Goal: Task Accomplishment & Management: Manage account settings

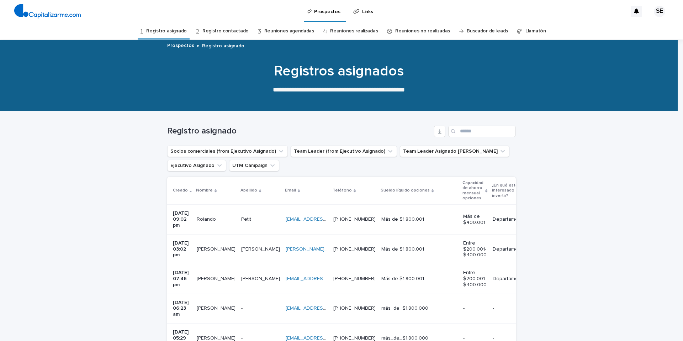
click at [297, 223] on td "[EMAIL_ADDRESS][DOMAIN_NAME] [EMAIL_ADDRESS][DOMAIN_NAME]" at bounding box center [307, 220] width 48 height 30
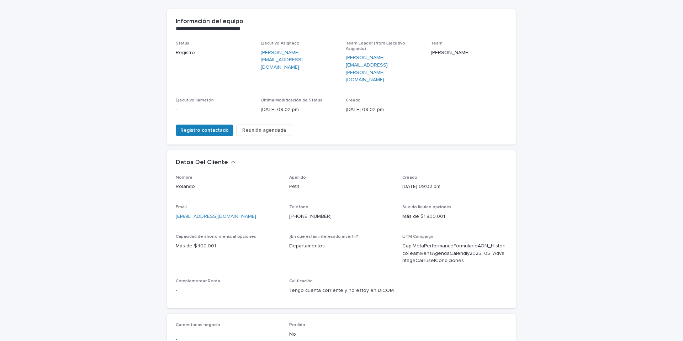
scroll to position [83, 0]
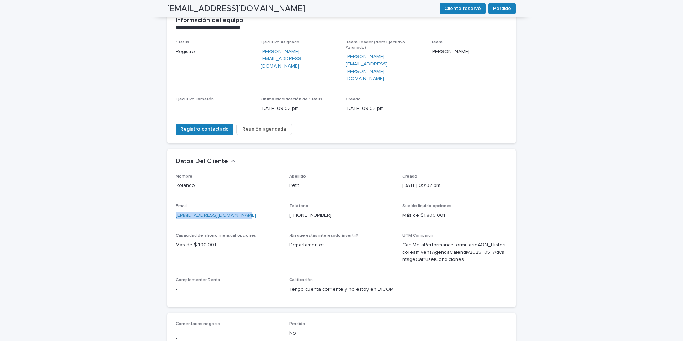
drag, startPoint x: 239, startPoint y: 187, endPoint x: 172, endPoint y: 187, distance: 67.3
click at [172, 187] on div "Nombre [PERSON_NAME] Petit Creado [DATE] 09:02 pm Email [EMAIL_ADDRESS][DOMAIN_…" at bounding box center [341, 240] width 349 height 133
copy link "[EMAIL_ADDRESS][DOMAIN_NAME]"
drag, startPoint x: 324, startPoint y: 185, endPoint x: 286, endPoint y: 187, distance: 37.8
click at [286, 187] on div "Nombre [PERSON_NAME] Petit Creado [DATE] 09:02 pm Email [EMAIL_ADDRESS][DOMAIN_…" at bounding box center [342, 236] width 332 height 125
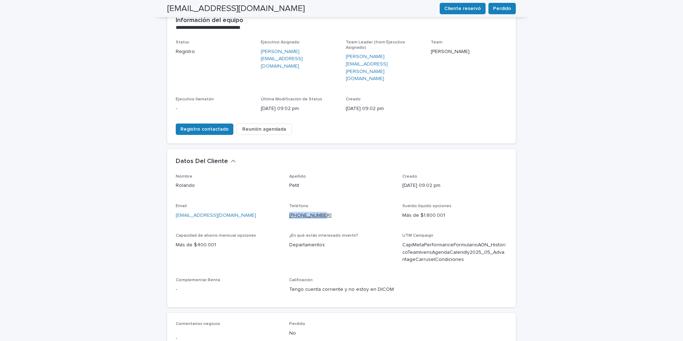
copy link "[PHONE_NUMBER]"
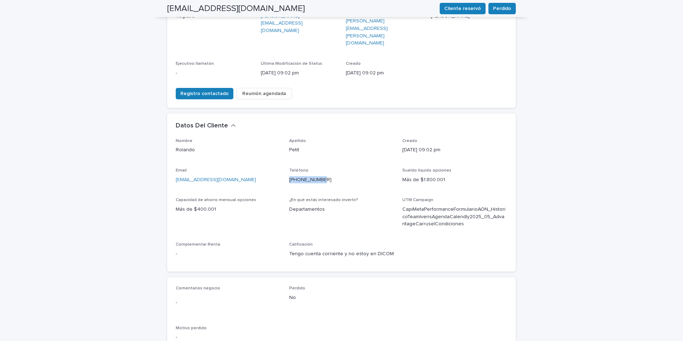
scroll to position [214, 0]
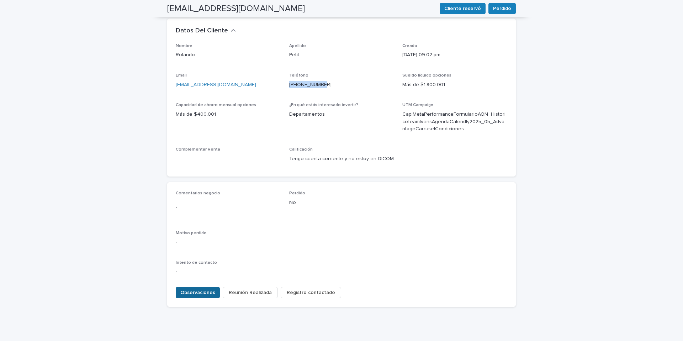
click at [203, 289] on span "Observaciones" at bounding box center [197, 292] width 35 height 7
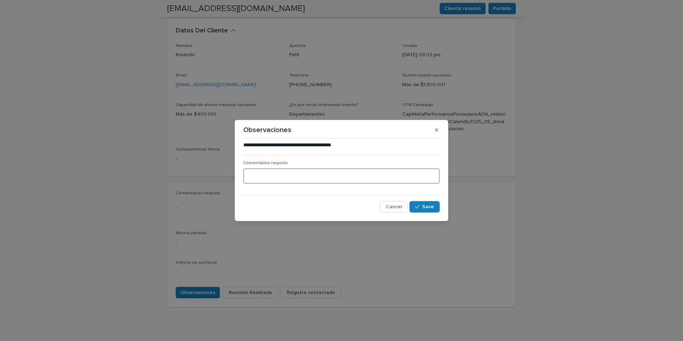
click at [269, 175] on textarea at bounding box center [341, 175] width 196 height 15
type textarea "**********"
click at [428, 207] on span "Save" at bounding box center [428, 206] width 12 height 5
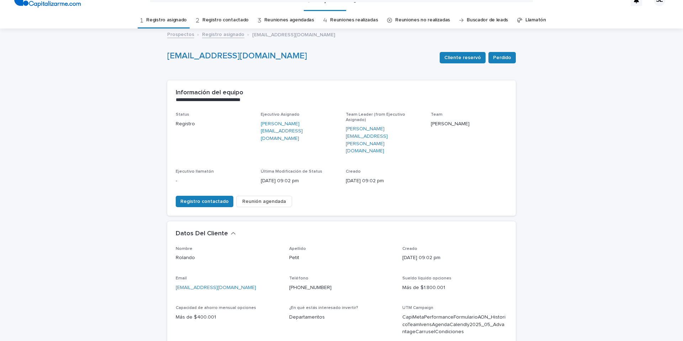
scroll to position [0, 0]
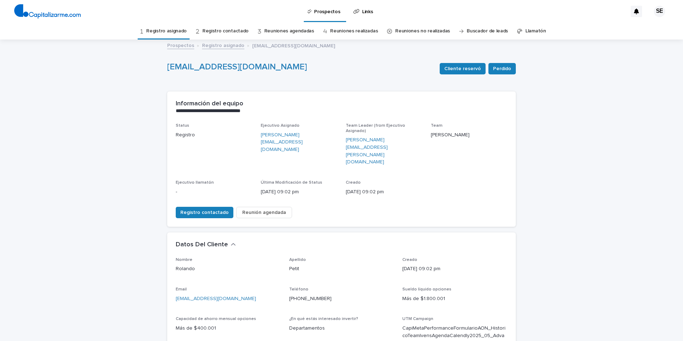
click at [173, 31] on link "Registro asignado" at bounding box center [166, 31] width 41 height 17
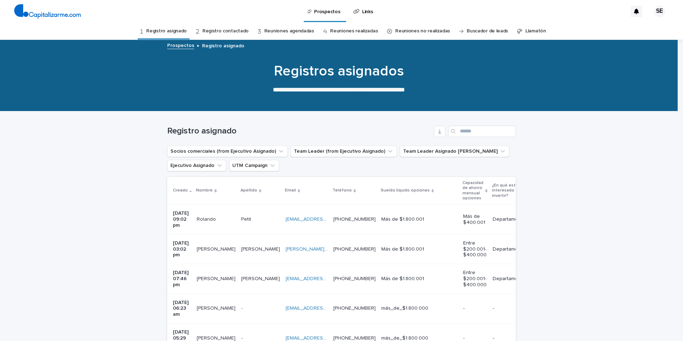
click at [309, 236] on td "[PERSON_NAME][EMAIL_ADDRESS][PERSON_NAME][DOMAIN_NAME] [PERSON_NAME][DOMAIN_NAM…" at bounding box center [307, 249] width 48 height 30
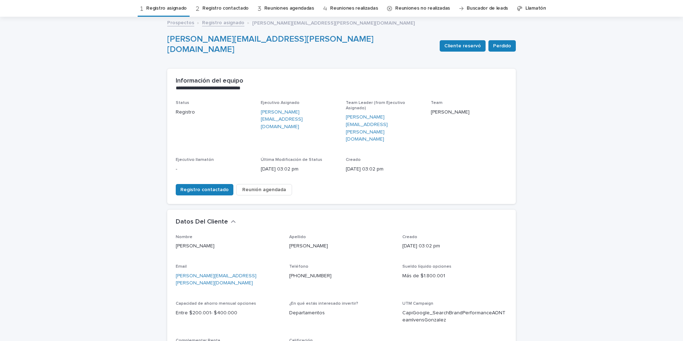
scroll to position [33, 0]
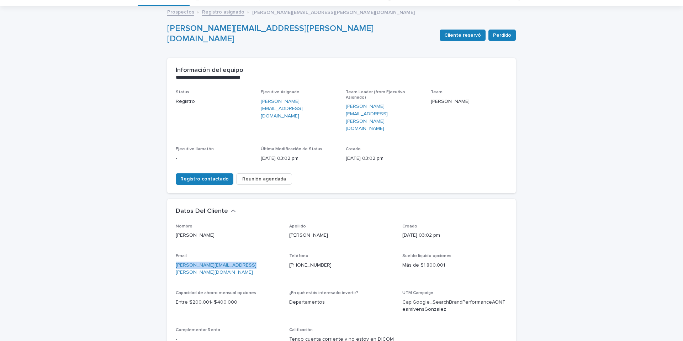
drag, startPoint x: 242, startPoint y: 238, endPoint x: 172, endPoint y: 238, distance: 70.1
click at [172, 238] on div "Nombre [PERSON_NAME] [PERSON_NAME] Creado [DATE] 03:02 pm Email [PERSON_NAME][E…" at bounding box center [341, 290] width 349 height 133
copy link "[PERSON_NAME][EMAIL_ADDRESS][PERSON_NAME][DOMAIN_NAME]"
drag, startPoint x: 322, startPoint y: 235, endPoint x: 285, endPoint y: 235, distance: 37.4
click at [285, 235] on div "Nombre [PERSON_NAME] [PERSON_NAME] Creado [DATE] 03:02 pm Email [PERSON_NAME][E…" at bounding box center [342, 286] width 332 height 125
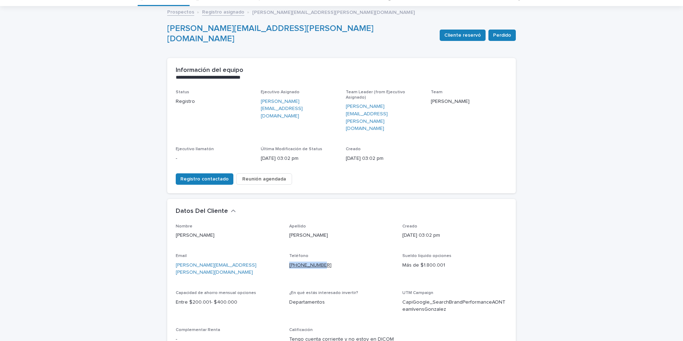
copy link "[PHONE_NUMBER]"
